Goal: Check status

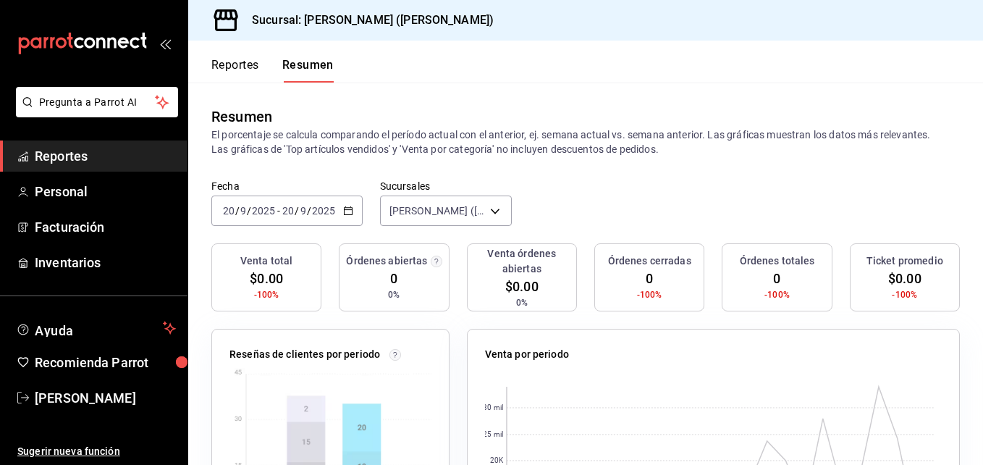
click at [263, 201] on div "[DATE] [DATE] - [DATE] [DATE]" at bounding box center [286, 210] width 151 height 30
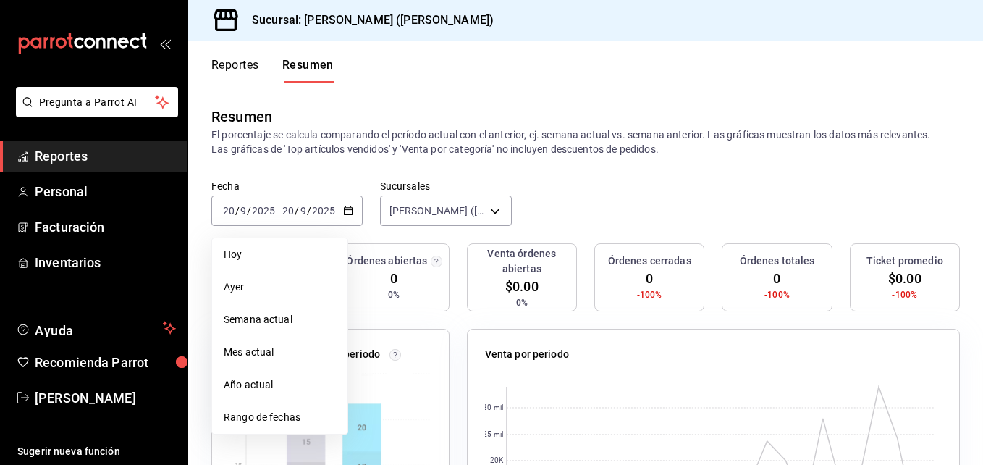
click at [245, 288] on span "Ayer" at bounding box center [280, 286] width 112 height 15
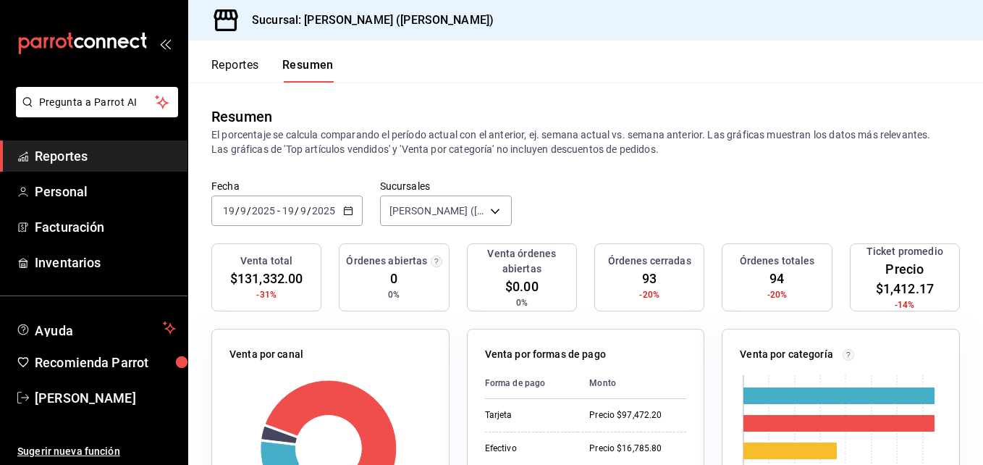
click at [213, 65] on font "Reportes" at bounding box center [235, 65] width 48 height 14
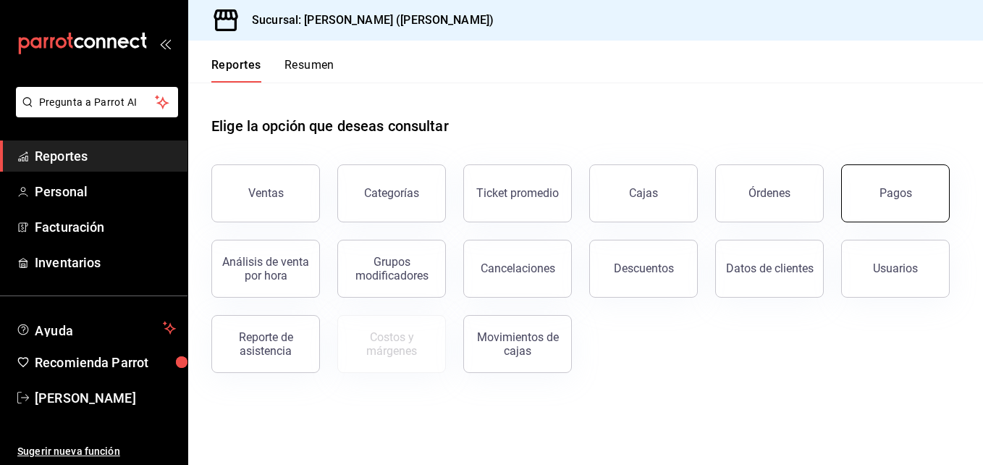
click at [888, 187] on div "Pagos" at bounding box center [895, 193] width 33 height 14
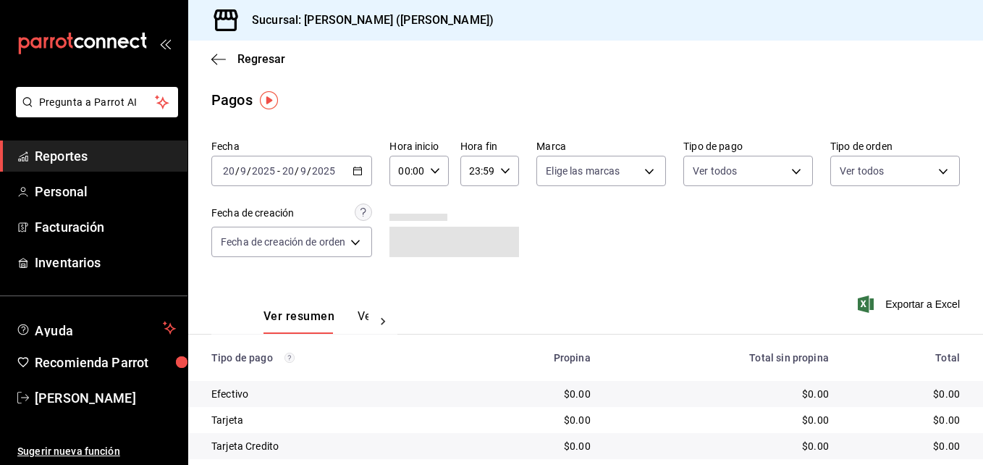
click at [235, 166] on span "/" at bounding box center [237, 171] width 4 height 12
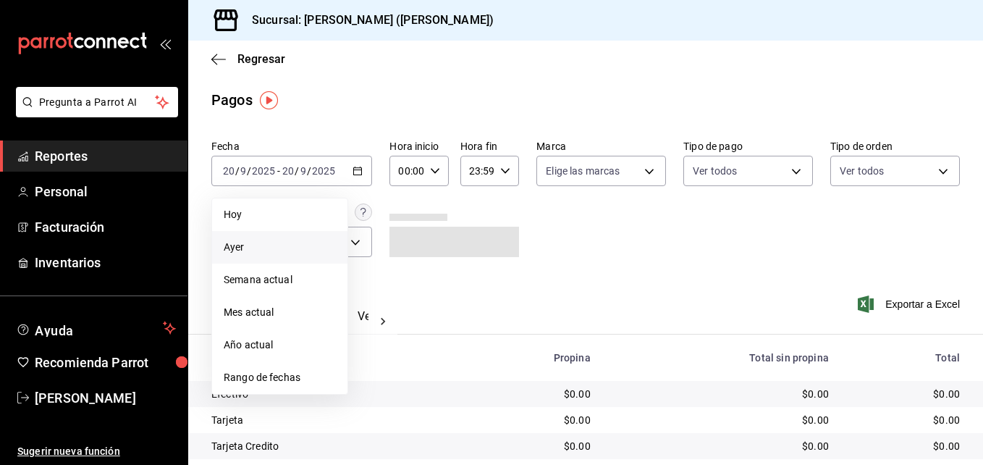
click at [261, 247] on span "Ayer" at bounding box center [280, 247] width 112 height 15
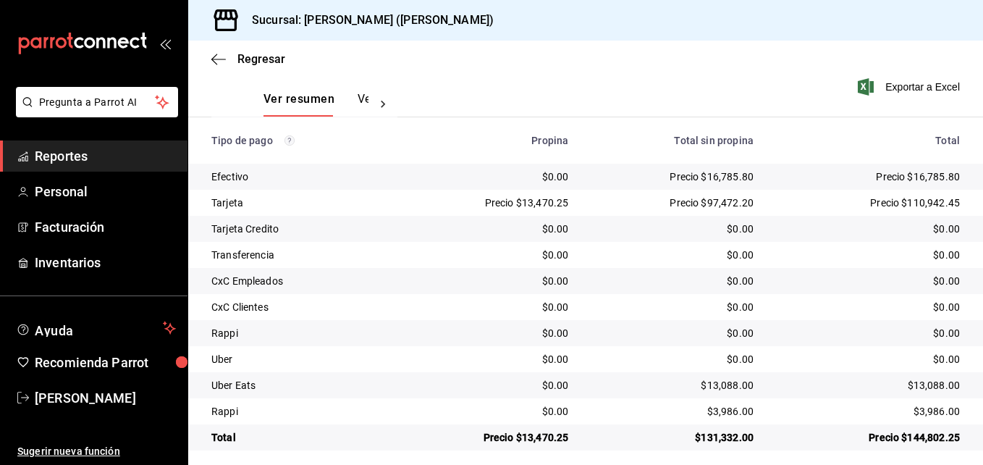
scroll to position [227, 0]
